Goal: Task Accomplishment & Management: Manage account settings

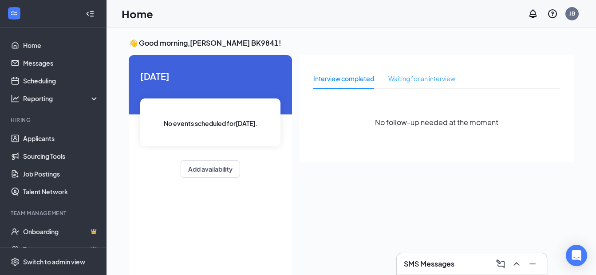
click at [404, 71] on div "Waiting for an interview" at bounding box center [422, 78] width 67 height 20
click at [364, 79] on div "Interview completed" at bounding box center [343, 79] width 61 height 10
click at [403, 83] on div "Waiting for an interview" at bounding box center [422, 79] width 67 height 10
click at [372, 81] on div "Interview completed" at bounding box center [343, 79] width 61 height 10
click at [406, 84] on div "Waiting for an interview" at bounding box center [422, 78] width 67 height 20
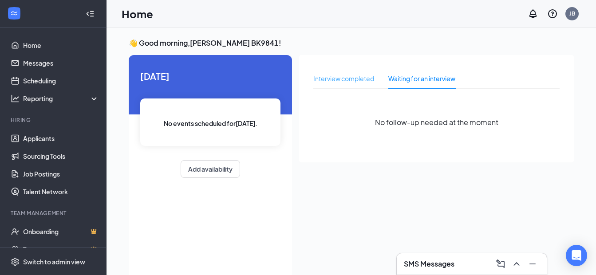
click at [374, 84] on div "Interview completed" at bounding box center [343, 78] width 61 height 20
click at [389, 83] on div "Waiting for an interview" at bounding box center [422, 79] width 67 height 10
click at [370, 80] on div "Interview completed" at bounding box center [343, 79] width 61 height 10
click at [389, 84] on div "Waiting for an interview" at bounding box center [422, 78] width 67 height 20
click at [362, 84] on div "Interview completed" at bounding box center [343, 78] width 61 height 20
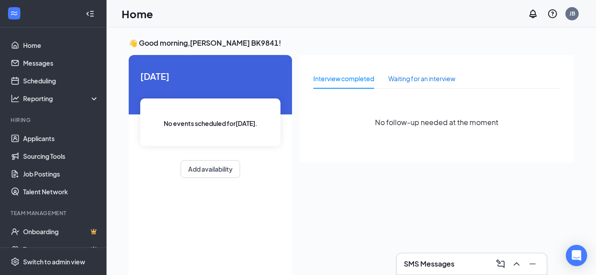
click at [394, 79] on div "Waiting for an interview" at bounding box center [422, 79] width 67 height 10
click at [356, 79] on div "Interview completed" at bounding box center [343, 79] width 61 height 10
click at [347, 59] on div "Interview completed Waiting for an interview No follow-up needed at the moment" at bounding box center [436, 108] width 275 height 107
click at [471, 56] on div "Interview completed Waiting for an interview No follow-up needed at the moment" at bounding box center [436, 108] width 275 height 107
